Goal: Navigation & Orientation: Find specific page/section

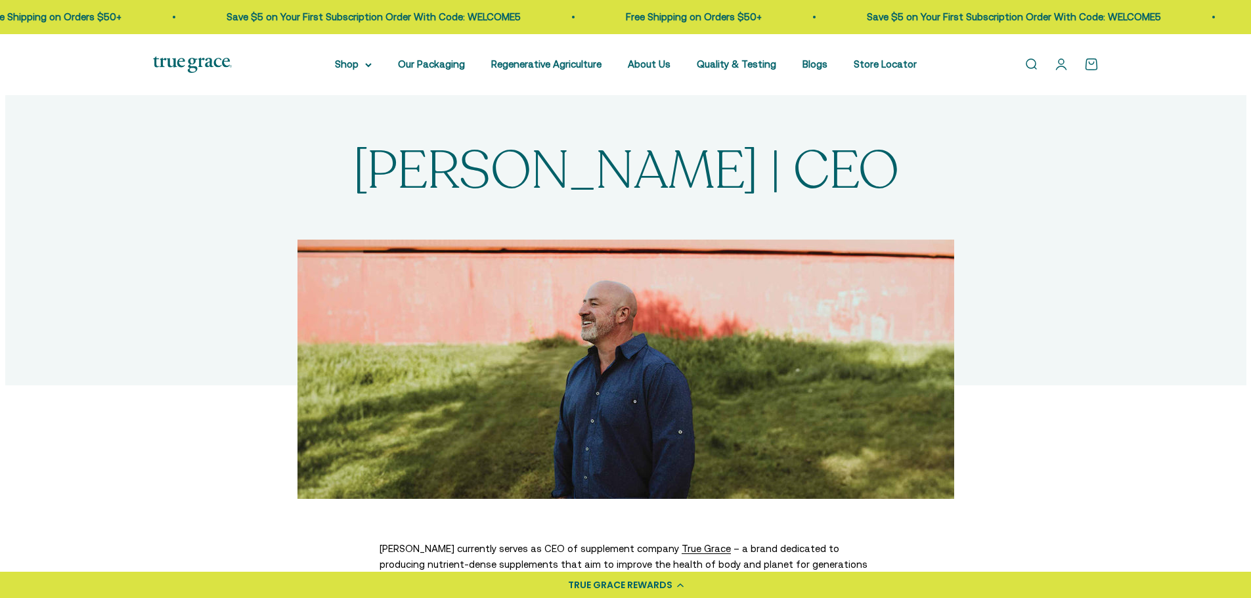
click at [205, 70] on img at bounding box center [192, 64] width 79 height 16
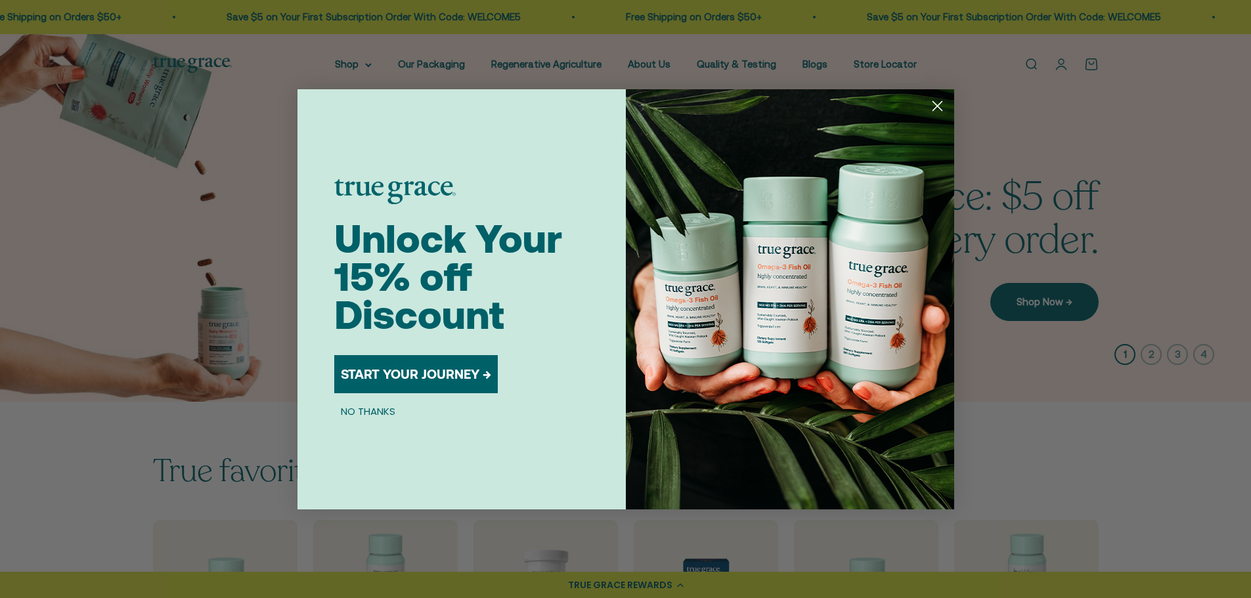
click at [938, 108] on circle "Close dialog" at bounding box center [937, 106] width 22 height 22
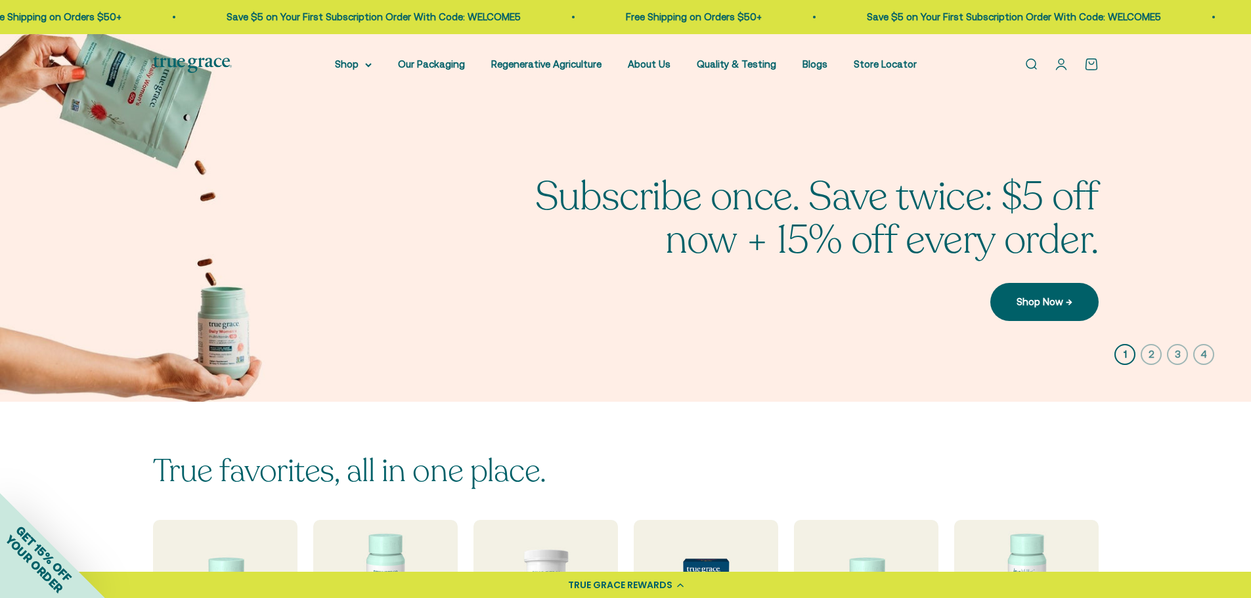
click at [1061, 64] on link "Open account page" at bounding box center [1061, 64] width 14 height 14
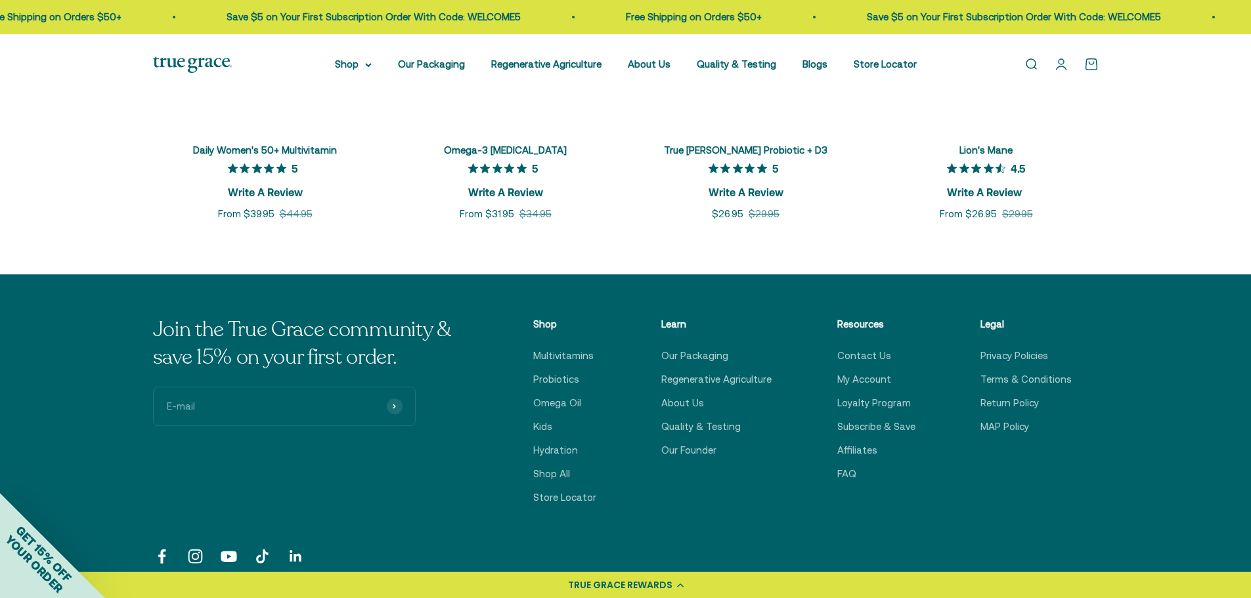
scroll to position [3218, 0]
